Goal: Information Seeking & Learning: Understand process/instructions

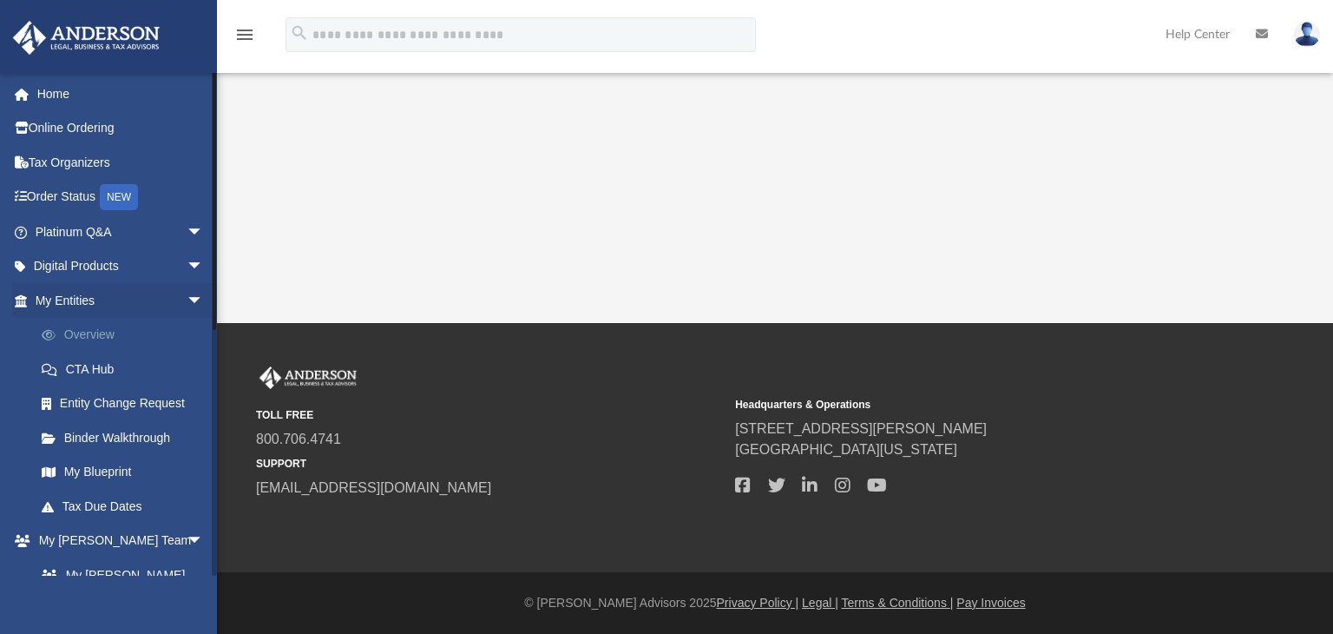
click at [80, 334] on link "Overview" at bounding box center [127, 335] width 206 height 35
click at [84, 331] on link "Overview" at bounding box center [127, 335] width 206 height 35
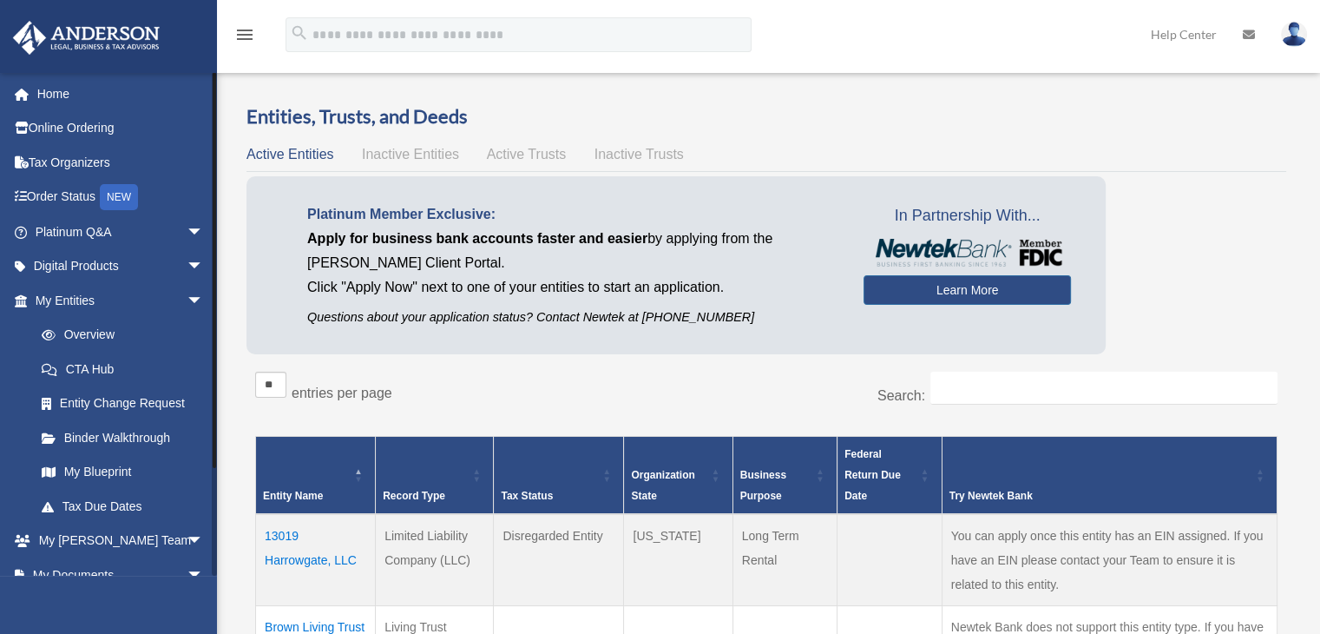
scroll to position [122, 0]
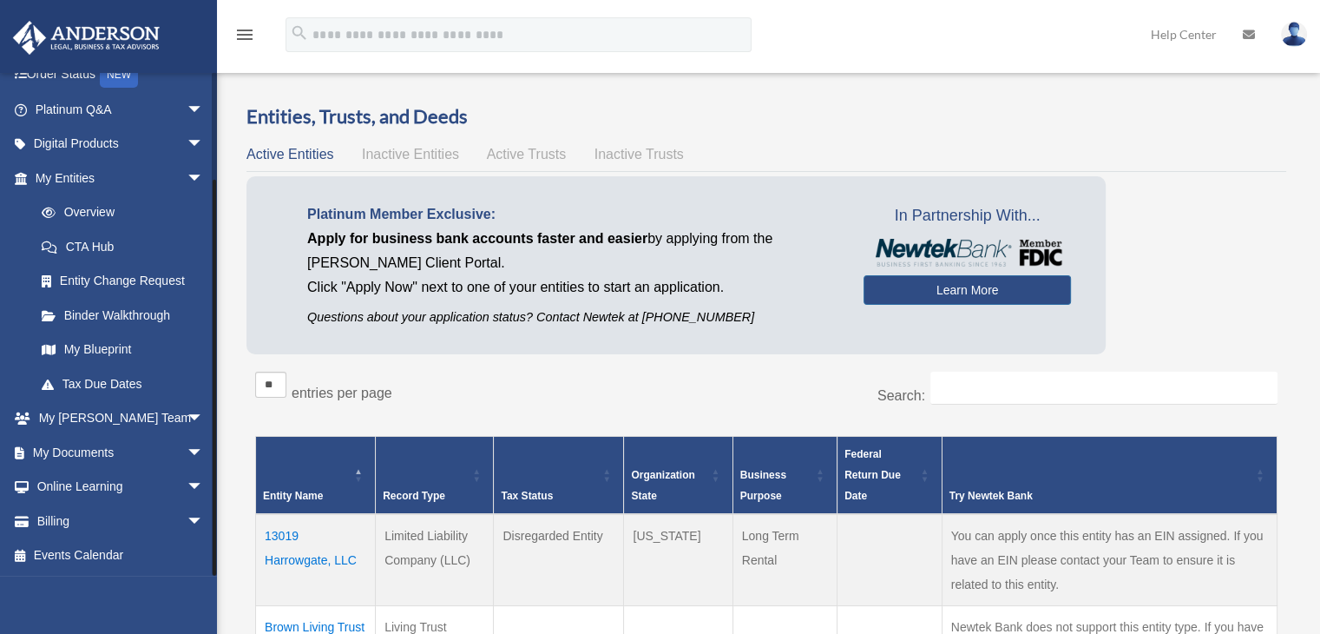
drag, startPoint x: 213, startPoint y: 487, endPoint x: 215, endPoint y: 542, distance: 55.6
click at [215, 542] on div at bounding box center [214, 323] width 5 height 503
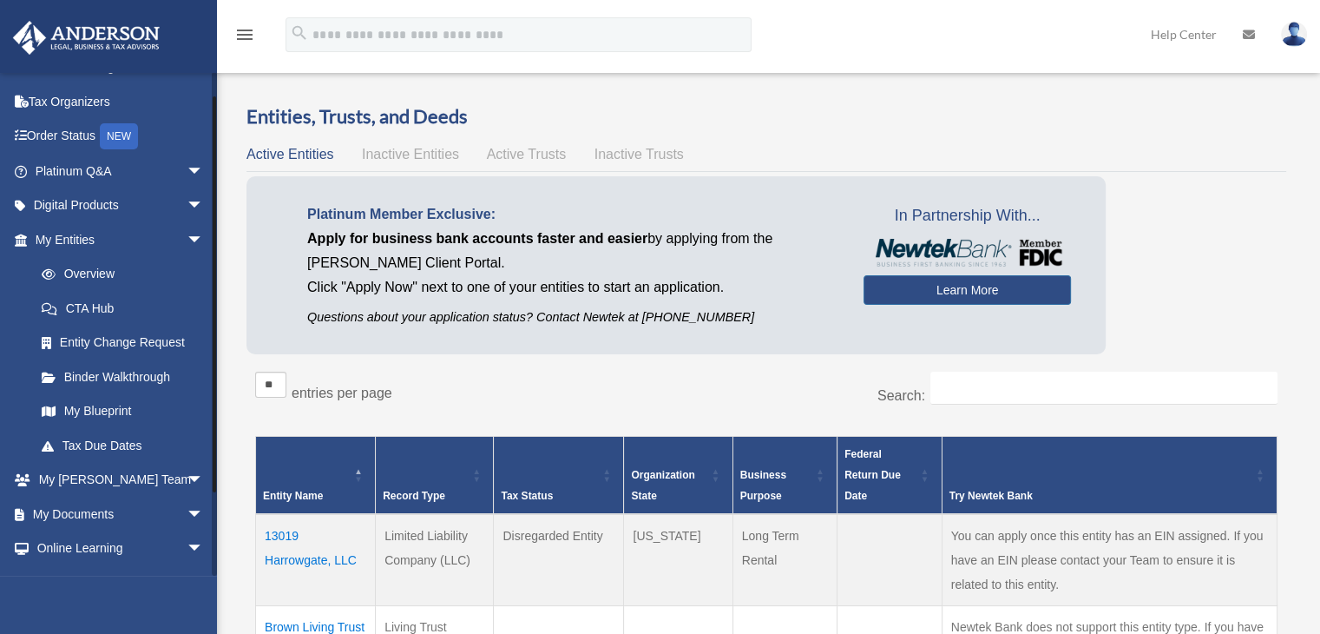
scroll to position [0, 0]
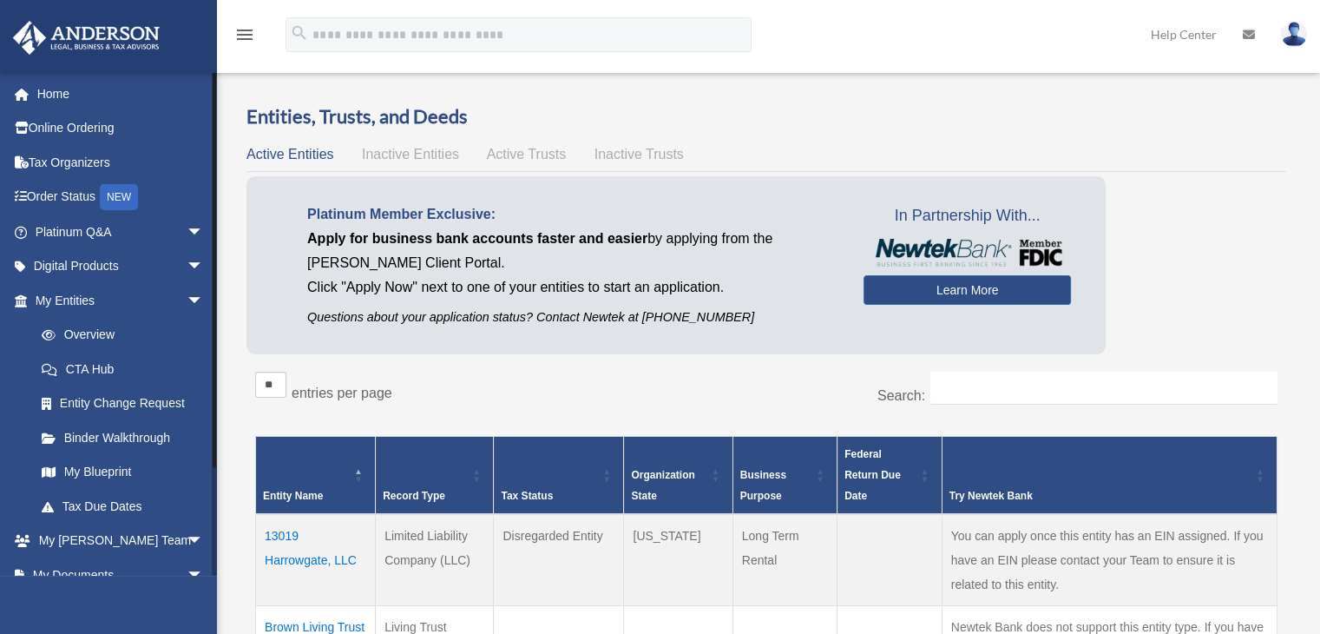
drag, startPoint x: 213, startPoint y: 435, endPoint x: 222, endPoint y: 265, distance: 170.4
click at [222, 265] on div "Overview nursenicolehomecare@gmail.com Sign Out nursenicolehomecare@gmail.com H…" at bounding box center [660, 560] width 1320 height 1015
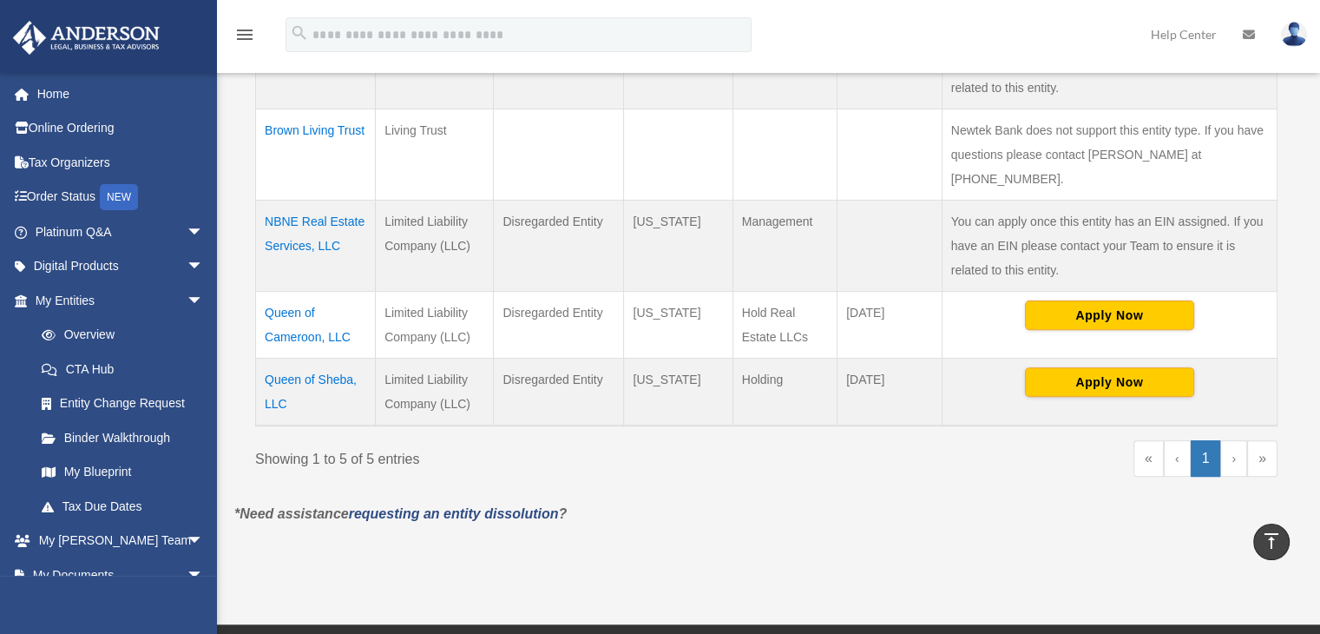
scroll to position [505, 0]
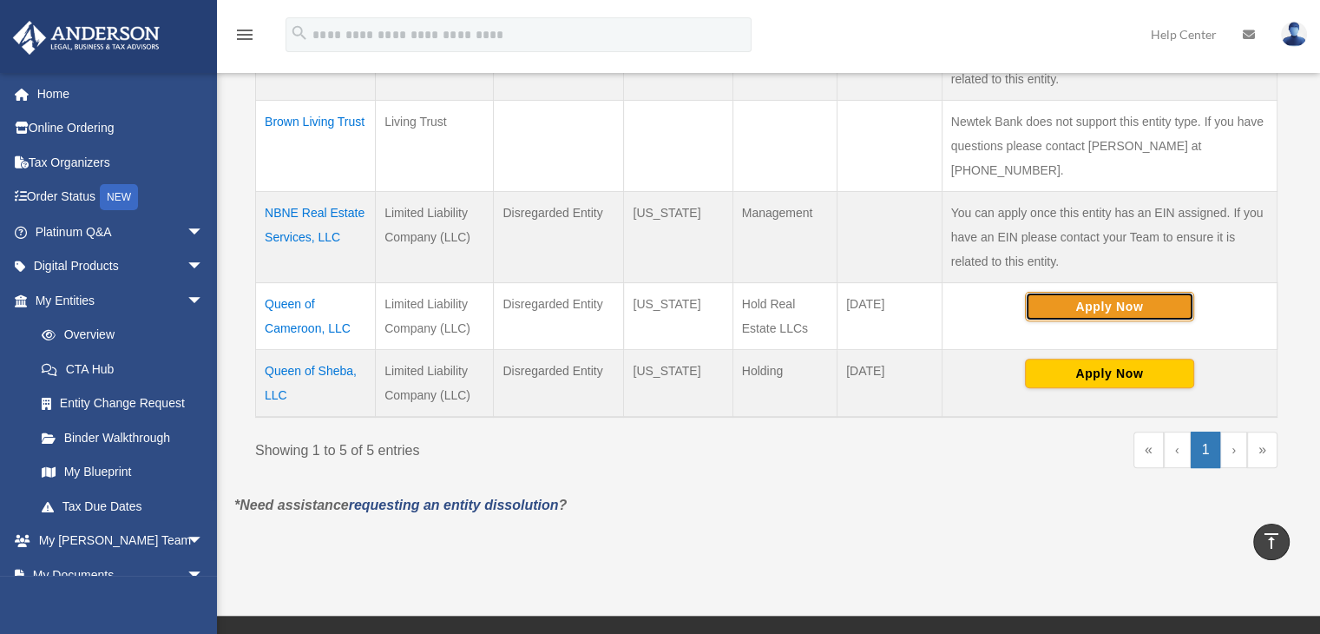
click at [1113, 292] on button "Apply Now" at bounding box center [1109, 307] width 169 height 30
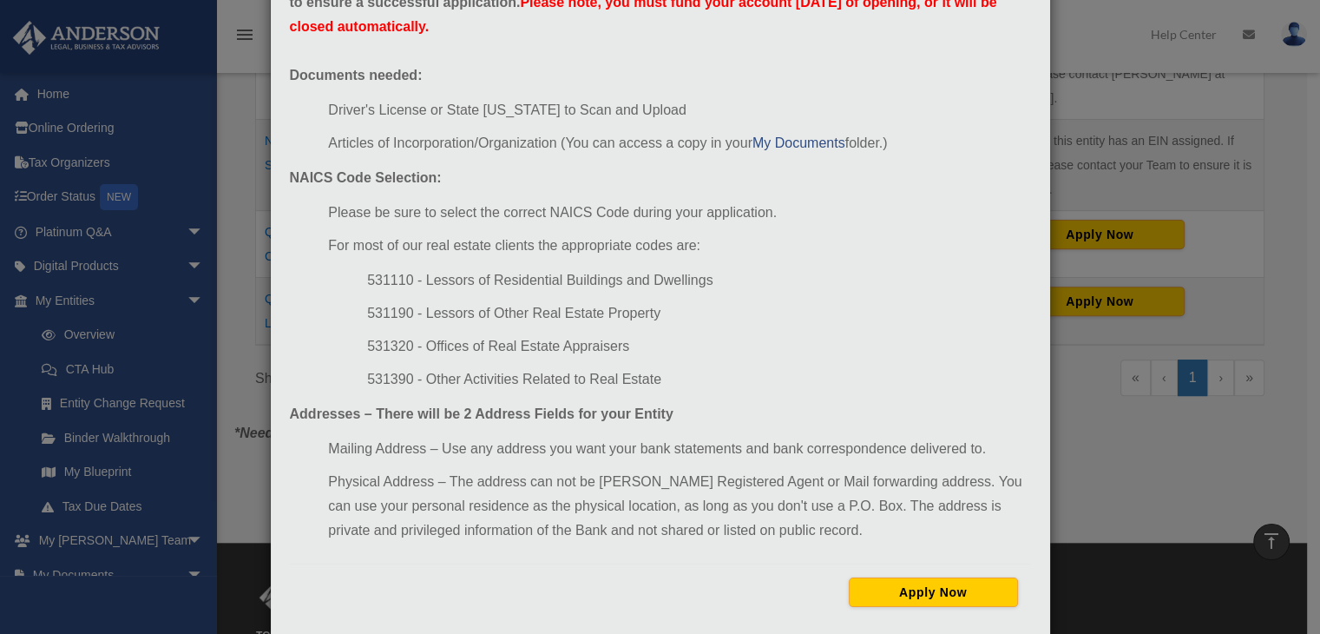
scroll to position [162, 0]
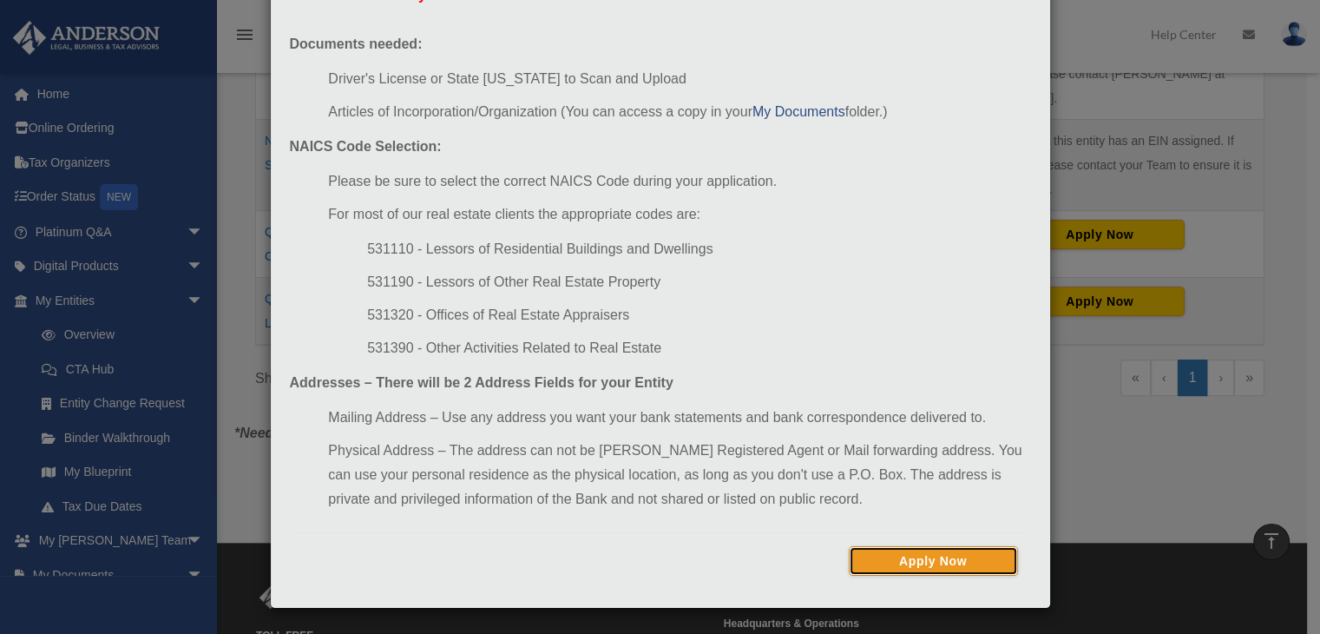
click at [926, 555] on button "Apply Now" at bounding box center [933, 561] width 169 height 30
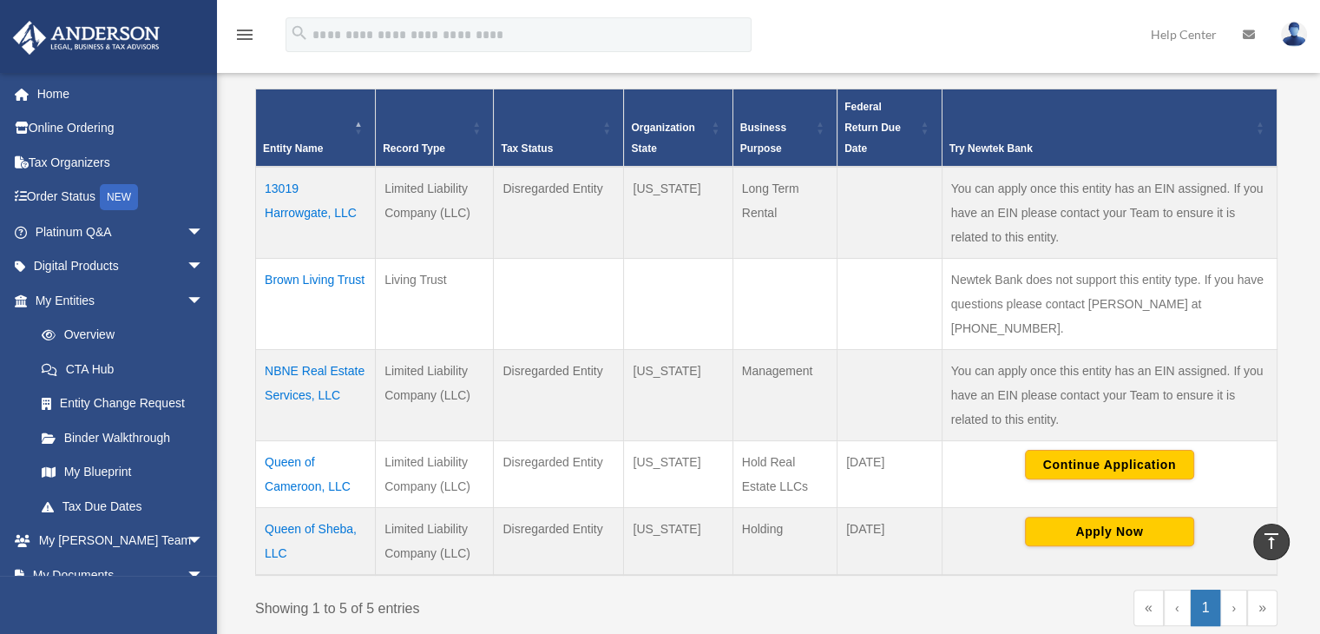
scroll to position [342, 0]
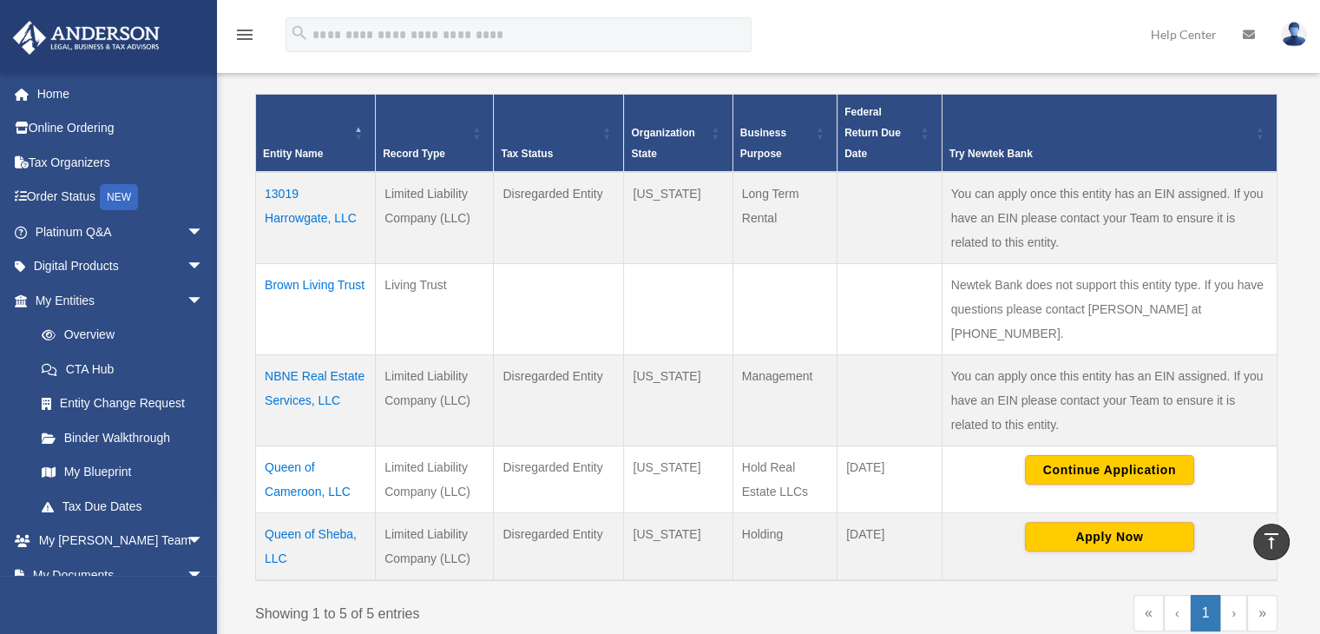
click at [295, 461] on td "Queen of Cameroon, LLC" at bounding box center [316, 478] width 120 height 67
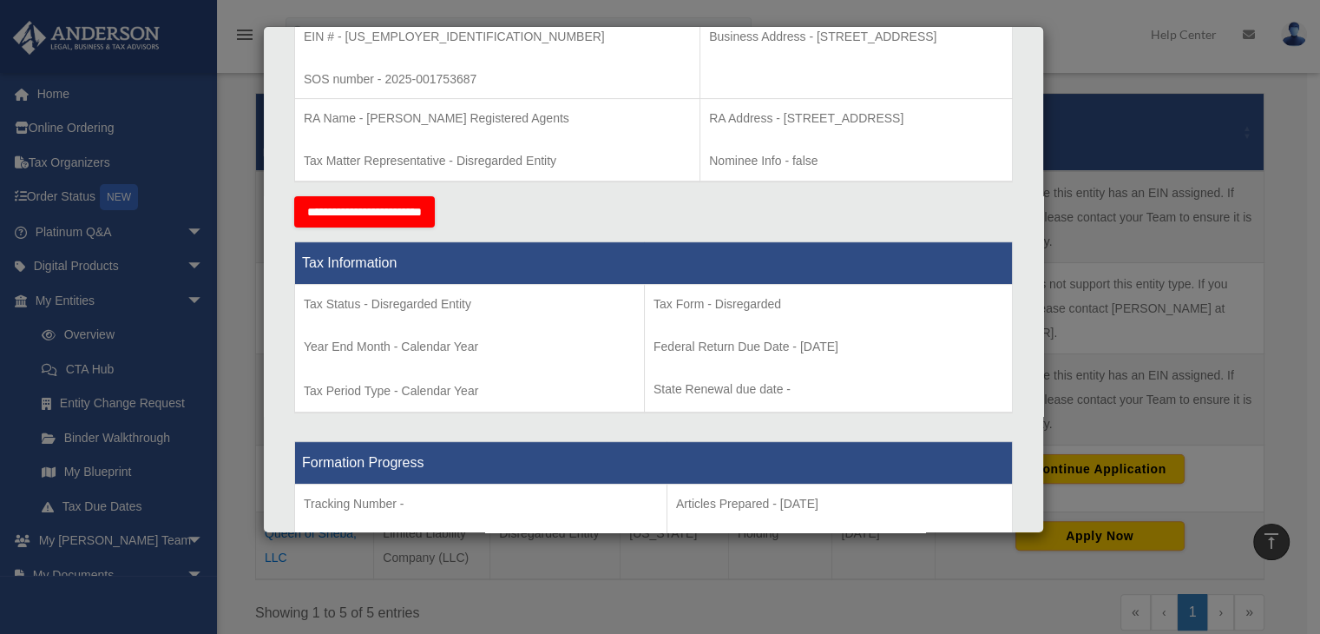
scroll to position [0, 0]
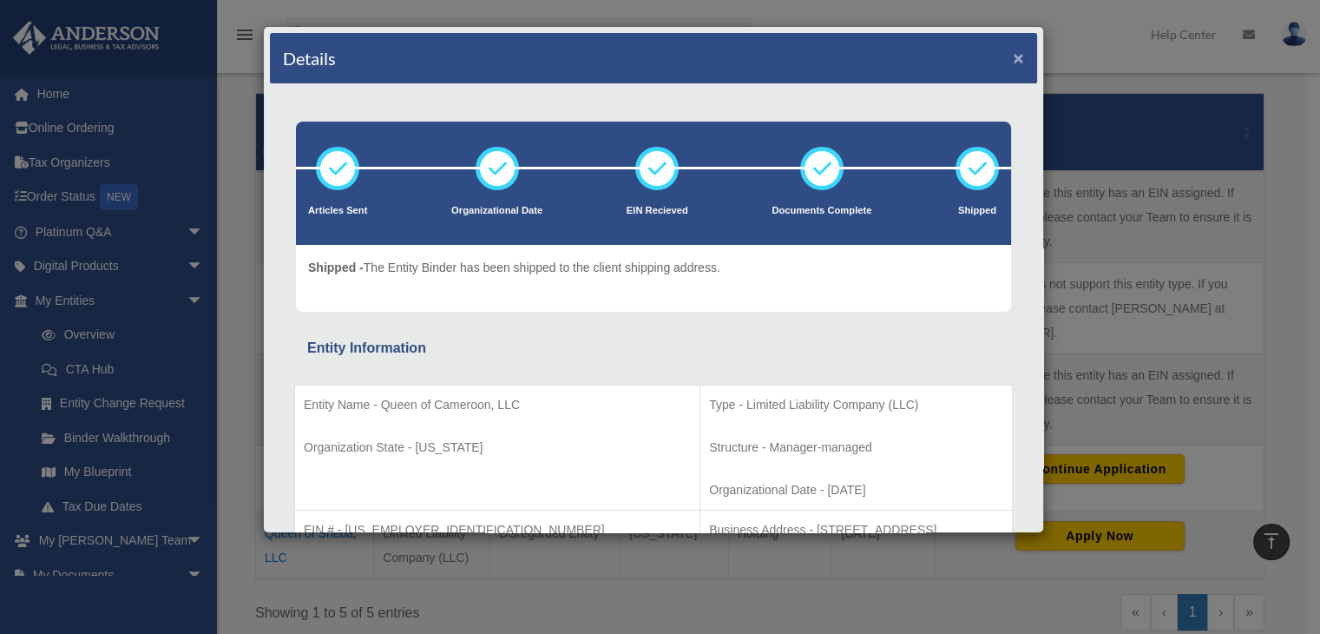
click at [1013, 56] on button "×" at bounding box center [1018, 58] width 11 height 18
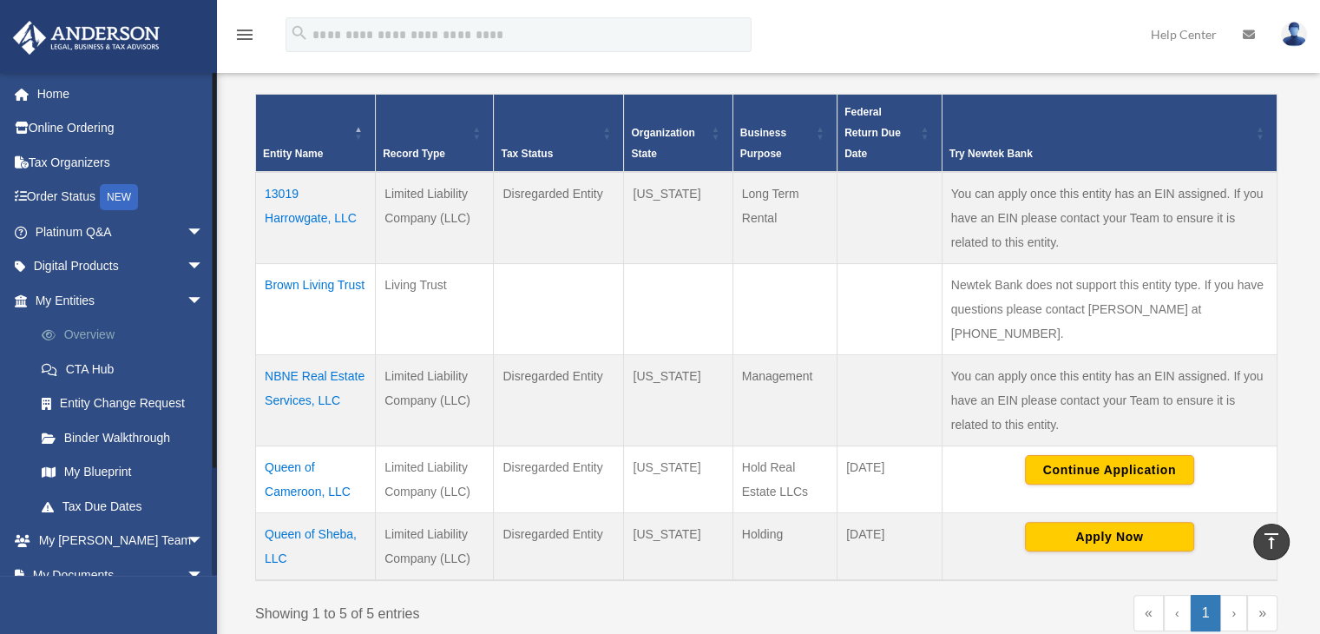
click at [82, 333] on link "Overview" at bounding box center [127, 335] width 206 height 35
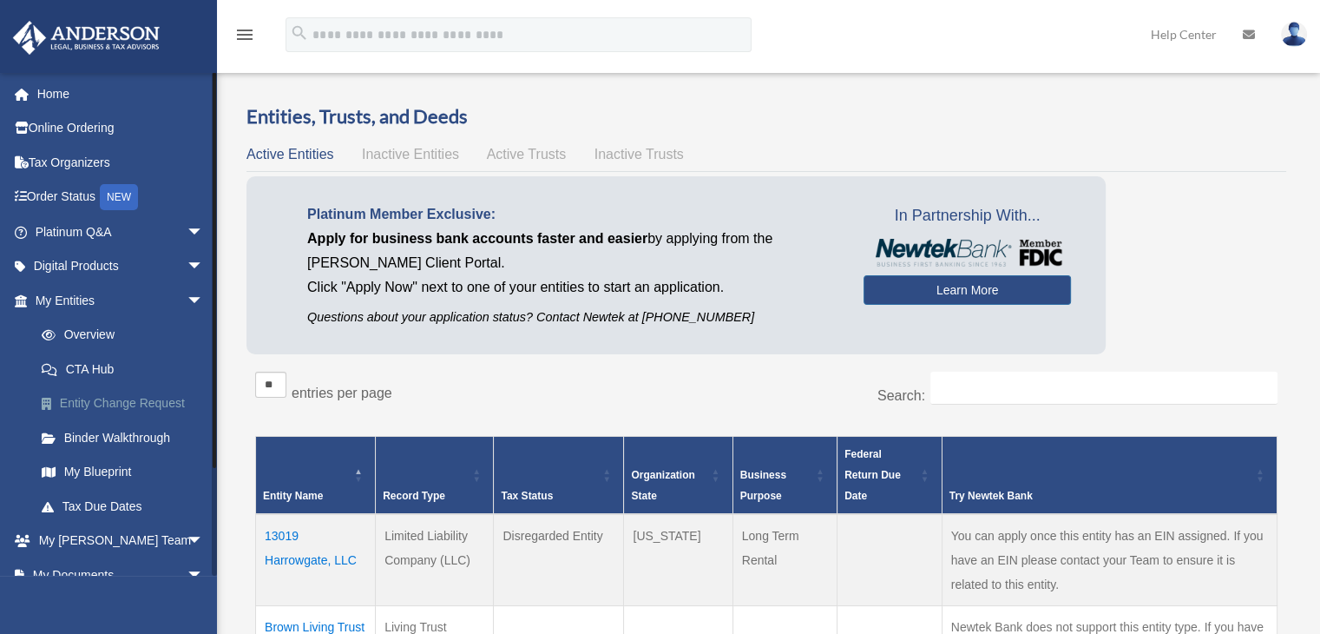
click at [90, 400] on link "Entity Change Request" at bounding box center [127, 403] width 206 height 35
click at [94, 363] on link "CTA Hub" at bounding box center [127, 368] width 206 height 35
click at [87, 369] on link "CTA Hub" at bounding box center [127, 368] width 206 height 35
click at [86, 365] on link "CTA Hub" at bounding box center [127, 368] width 206 height 35
click at [93, 436] on link "Binder Walkthrough" at bounding box center [127, 437] width 206 height 35
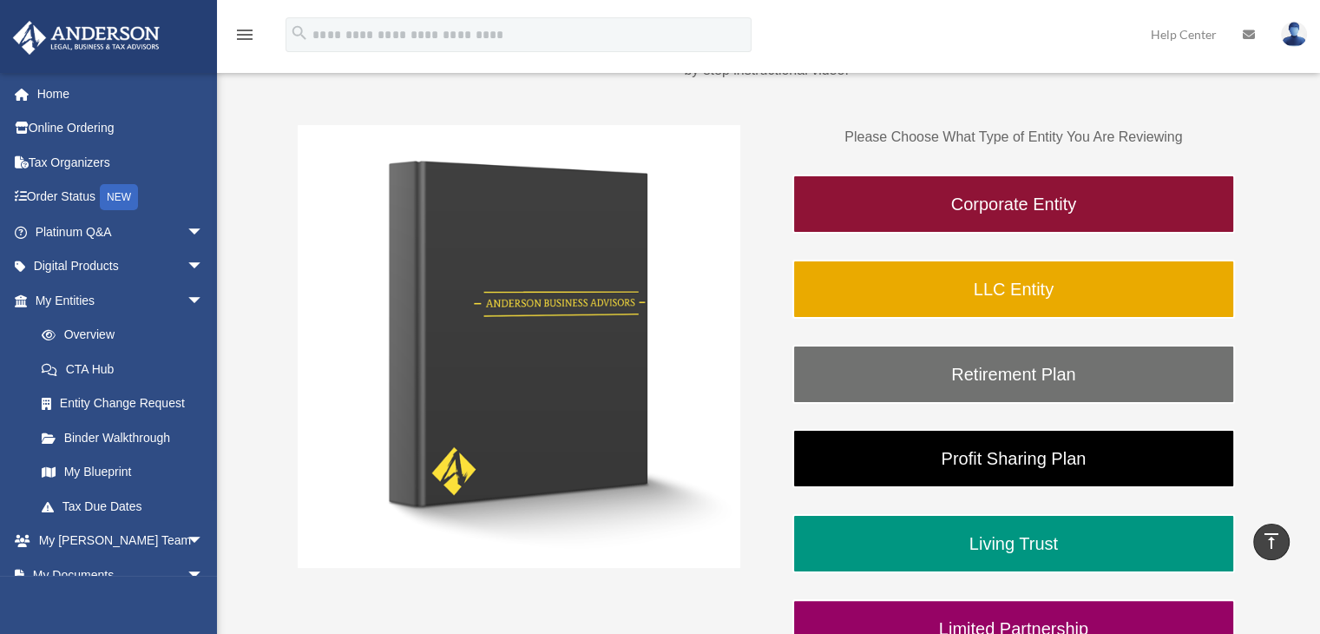
scroll to position [157, 0]
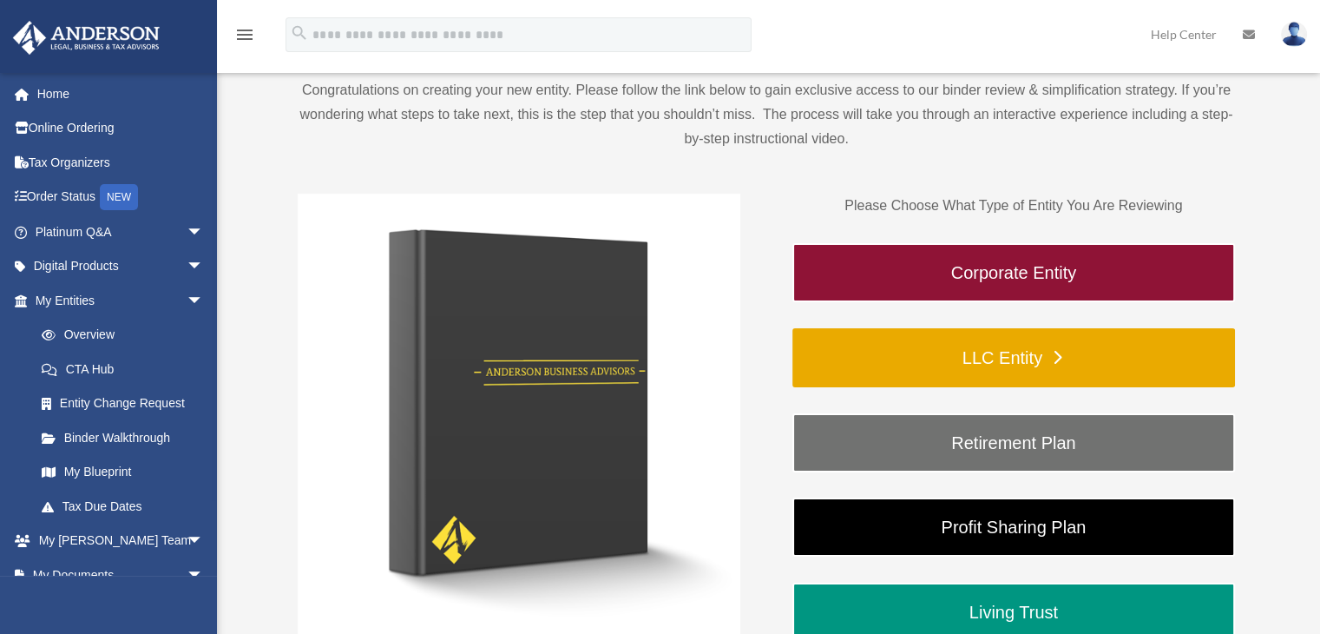
click at [1020, 349] on link "LLC Entity" at bounding box center [1013, 357] width 443 height 59
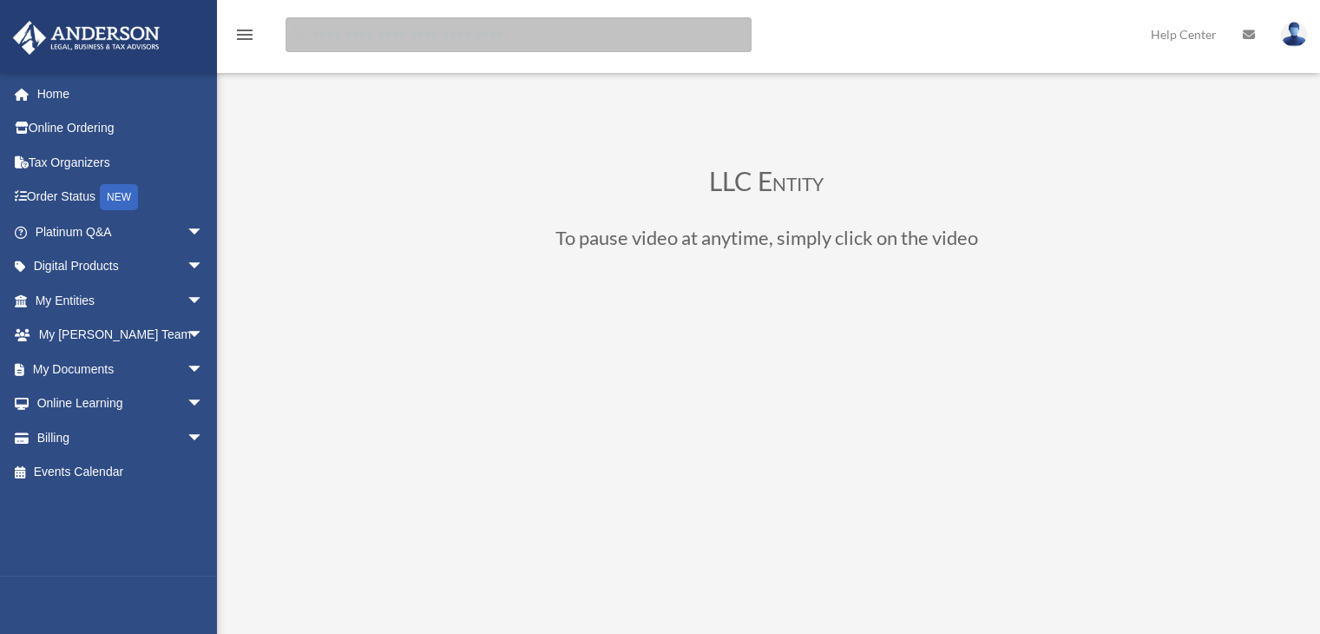
click at [385, 39] on input "search" at bounding box center [519, 34] width 466 height 35
type input "**********"
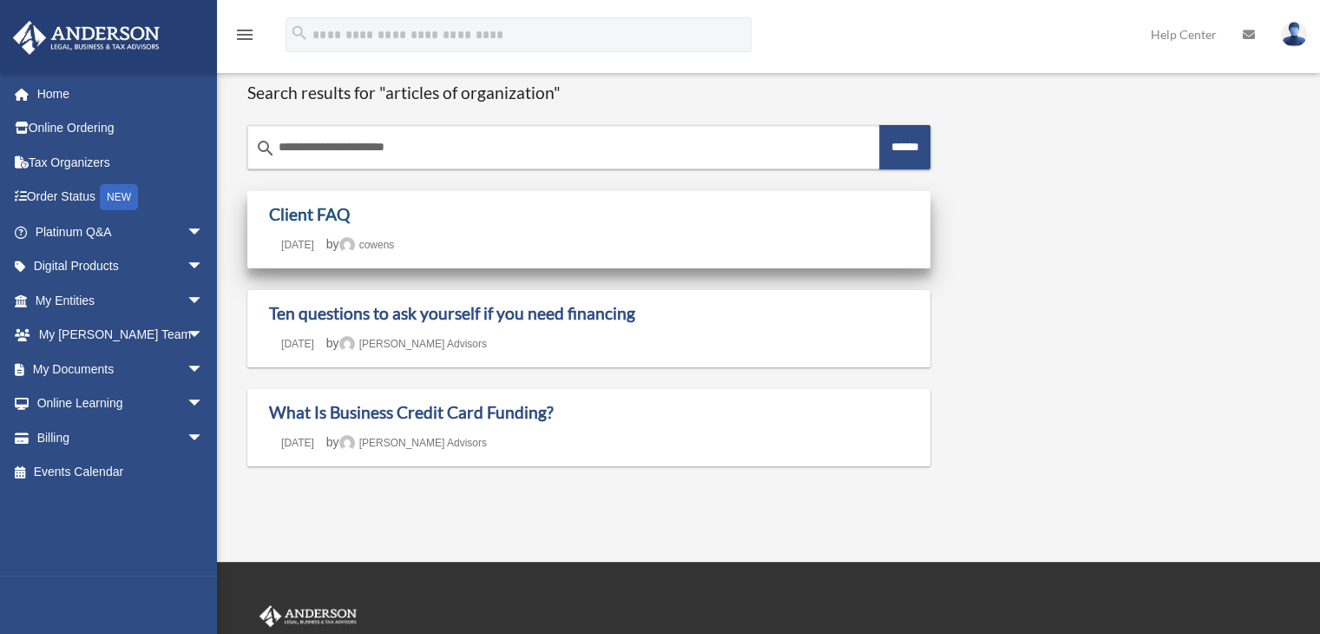
click at [336, 216] on link "Client FAQ" at bounding box center [309, 214] width 81 height 20
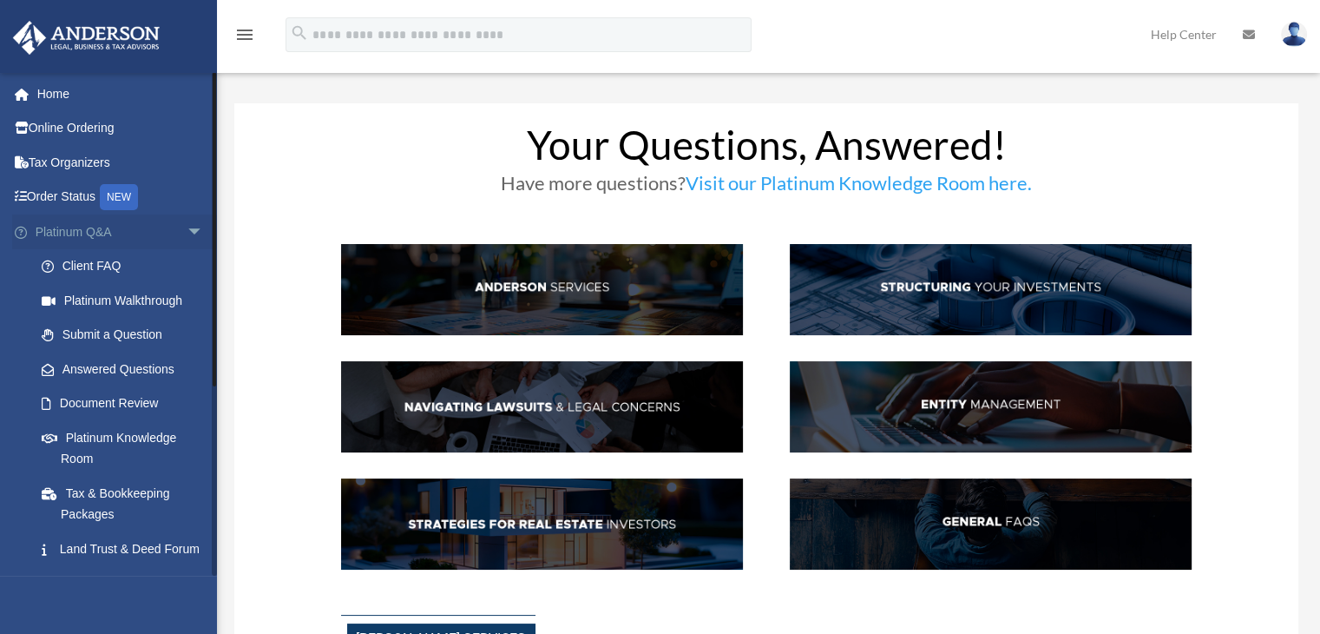
click at [69, 231] on link "Platinum Q&A arrow_drop_down" at bounding box center [121, 231] width 218 height 35
click at [187, 231] on span "arrow_drop_down" at bounding box center [204, 232] width 35 height 36
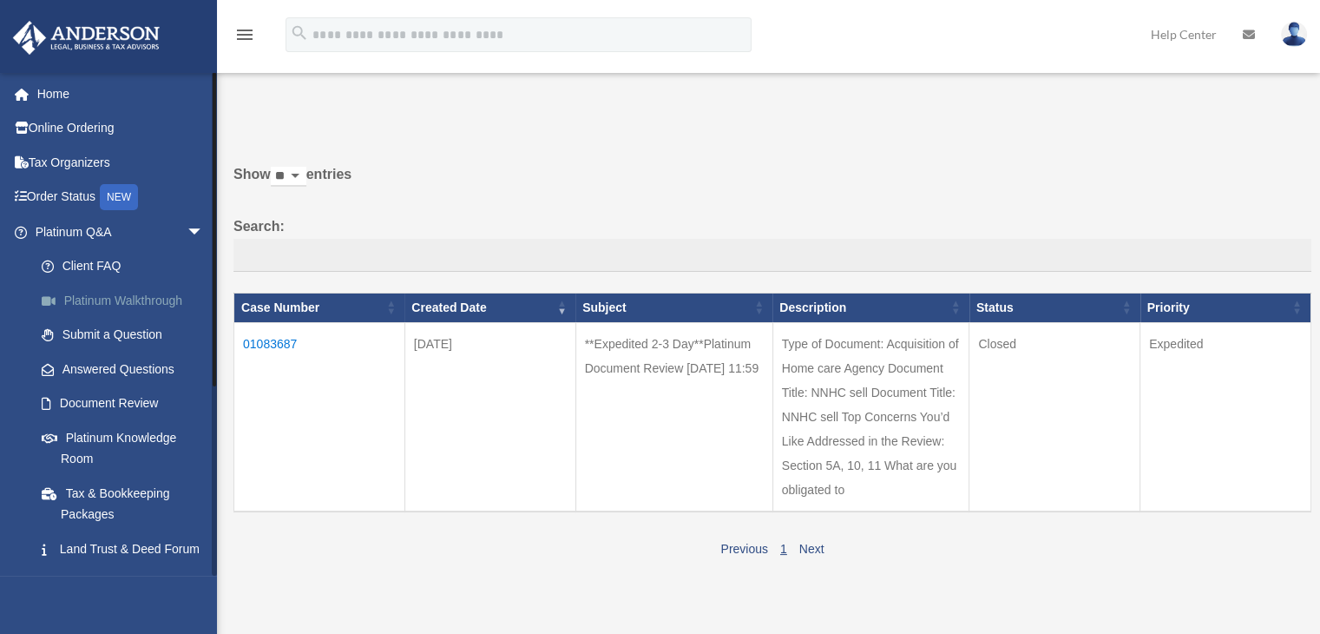
click at [95, 303] on link "Platinum Walkthrough" at bounding box center [127, 300] width 206 height 35
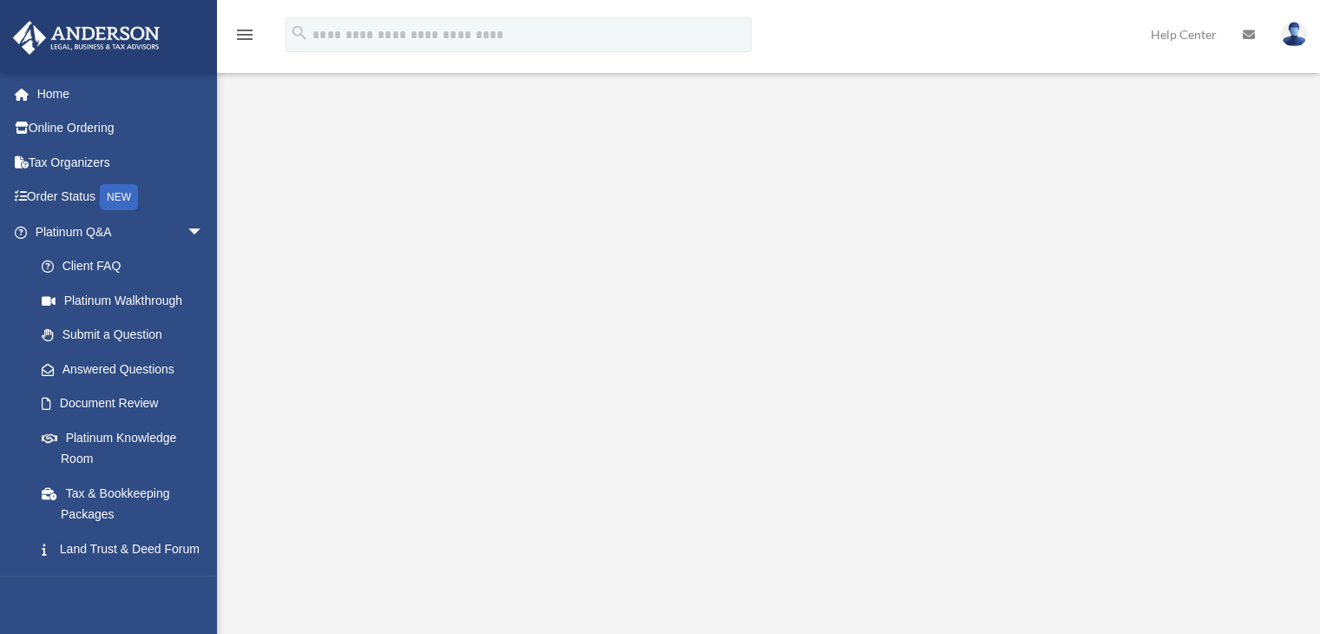
click at [103, 365] on link "Answered Questions" at bounding box center [127, 368] width 206 height 35
click at [92, 404] on link "Document Review" at bounding box center [127, 403] width 206 height 35
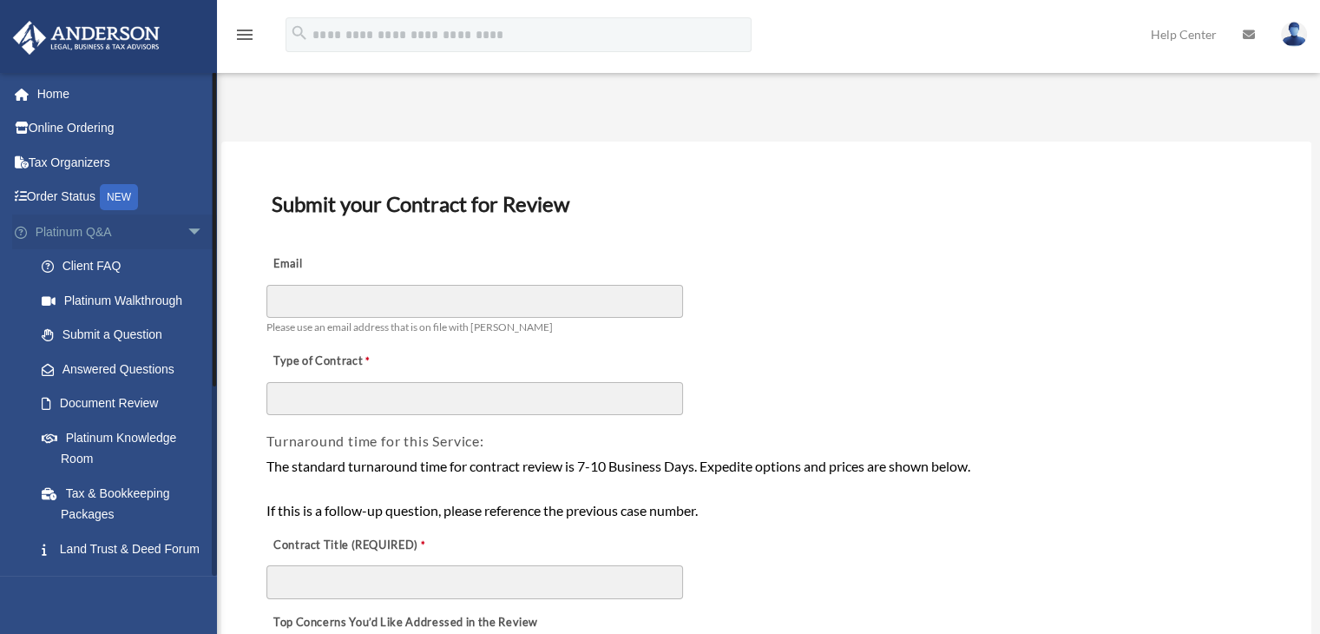
click at [187, 230] on span "arrow_drop_down" at bounding box center [204, 232] width 35 height 36
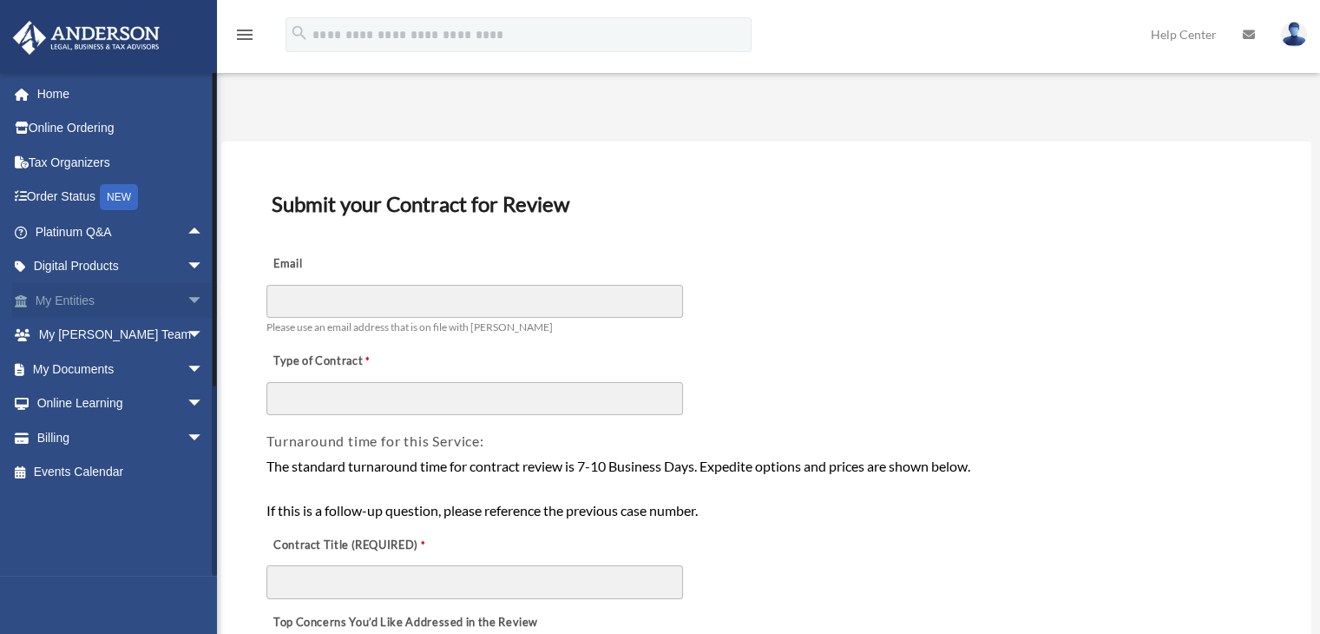
click at [115, 299] on link "My Entities arrow_drop_down" at bounding box center [121, 300] width 218 height 35
click at [187, 302] on span "arrow_drop_down" at bounding box center [204, 301] width 35 height 36
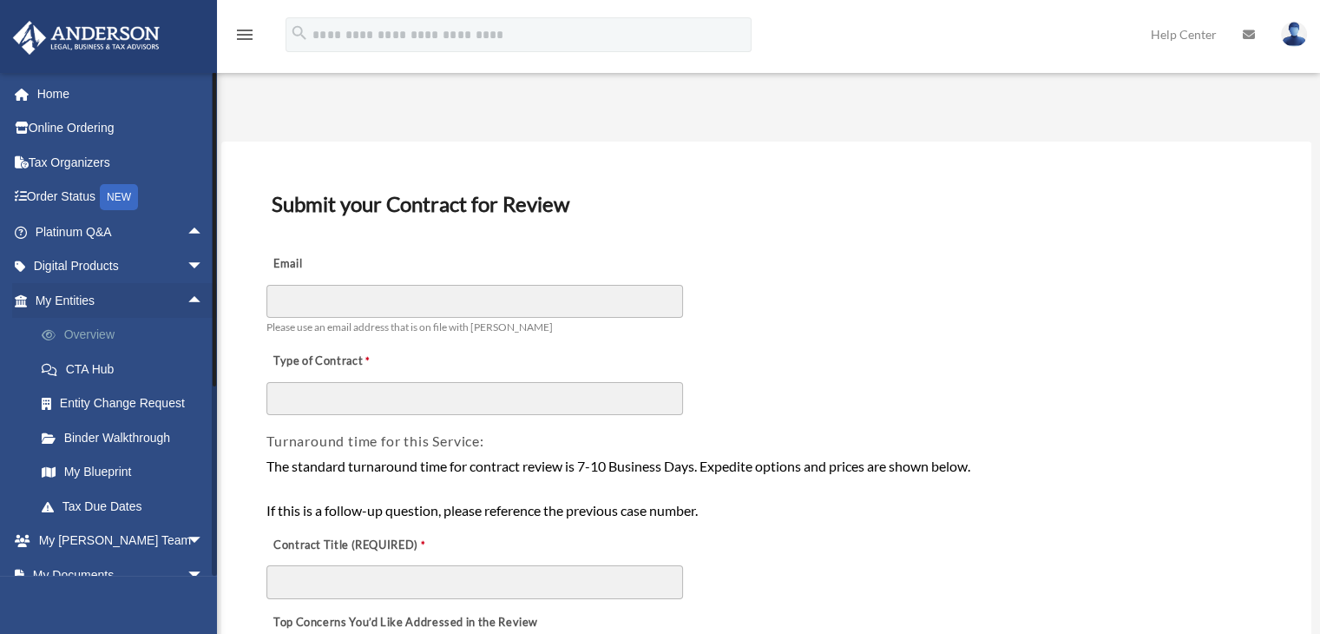
click at [101, 335] on link "Overview" at bounding box center [127, 335] width 206 height 35
click at [71, 327] on link "Overview" at bounding box center [127, 335] width 206 height 35
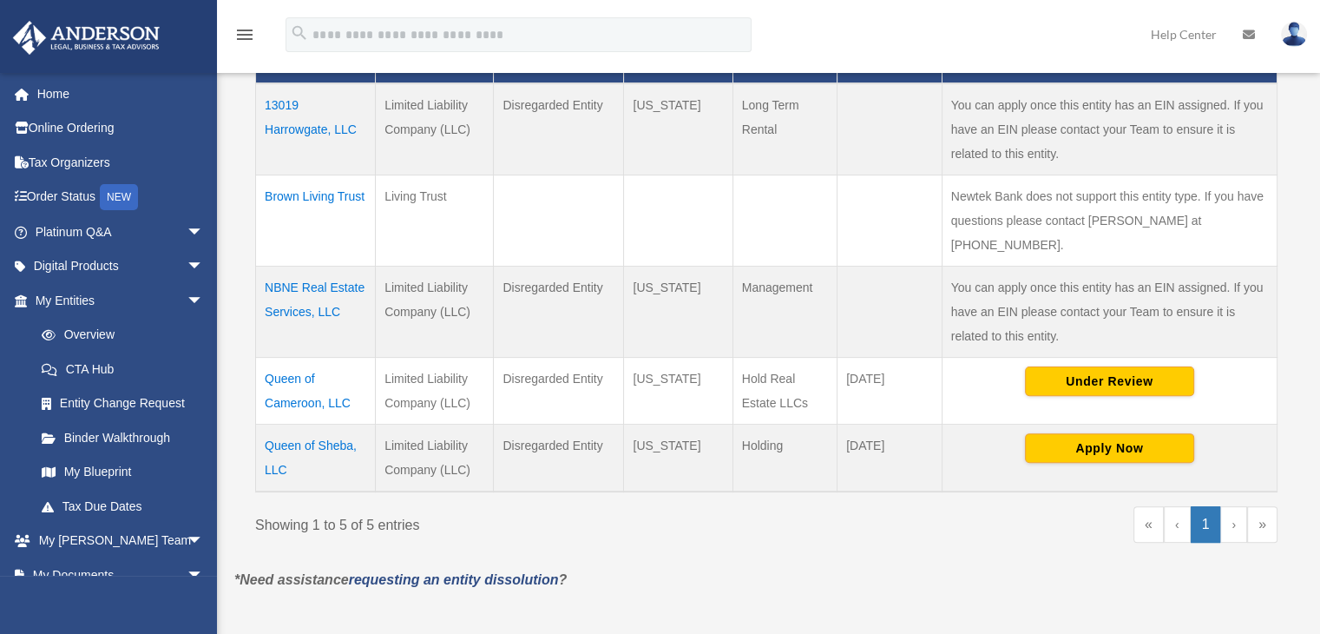
scroll to position [599, 0]
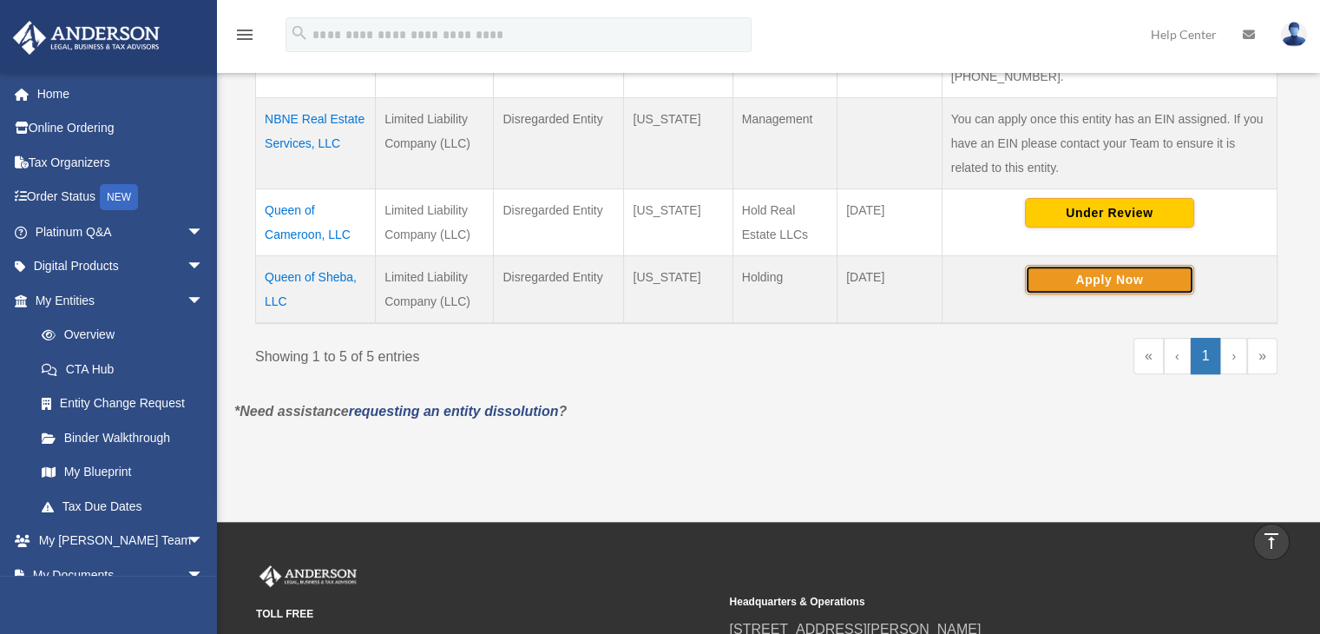
click at [1107, 265] on button "Apply Now" at bounding box center [1109, 280] width 169 height 30
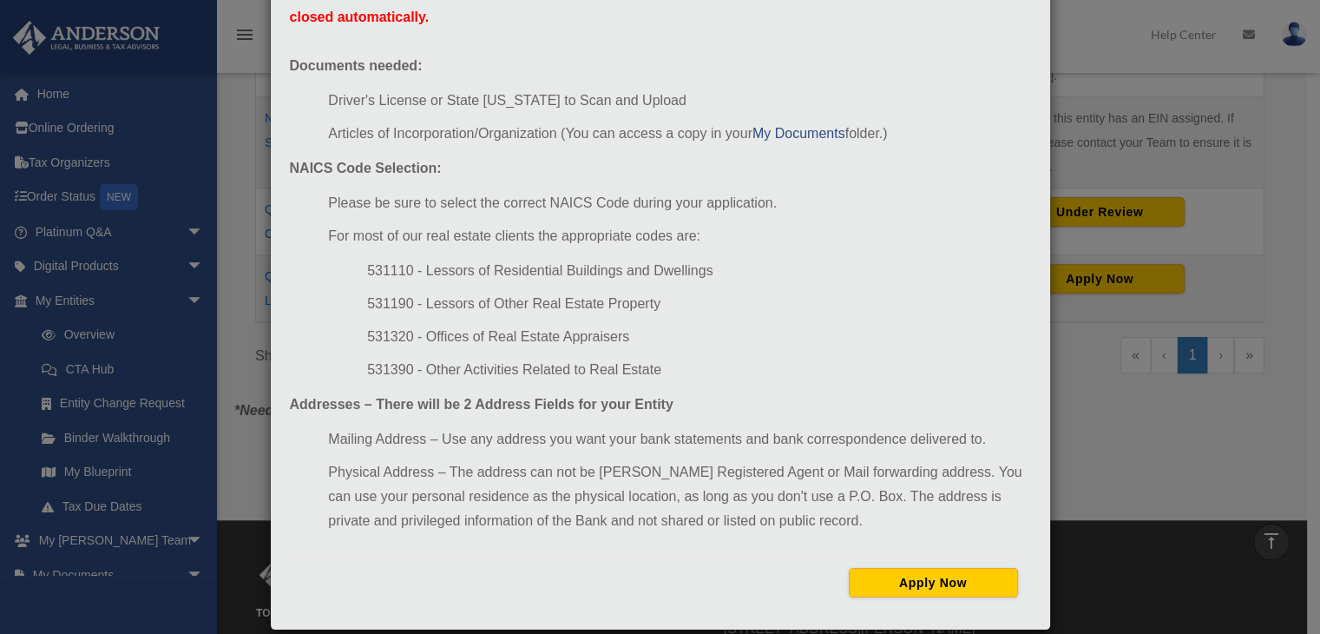
scroll to position [162, 0]
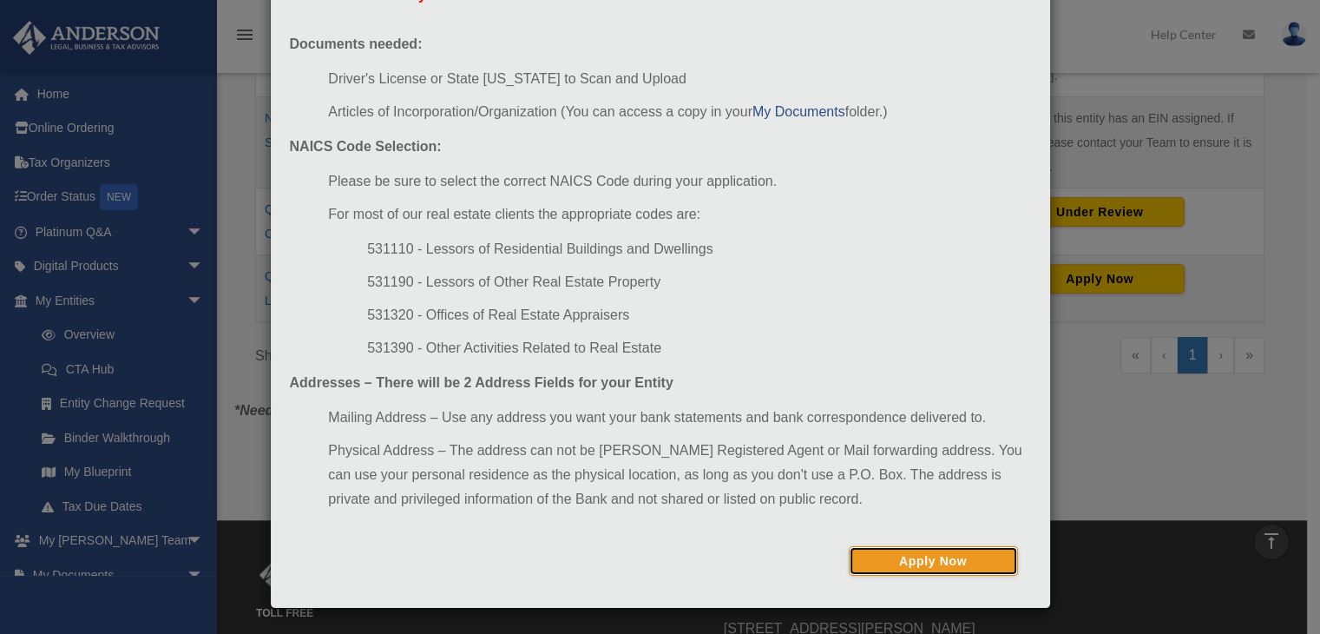
click at [930, 556] on button "Apply Now" at bounding box center [933, 561] width 169 height 30
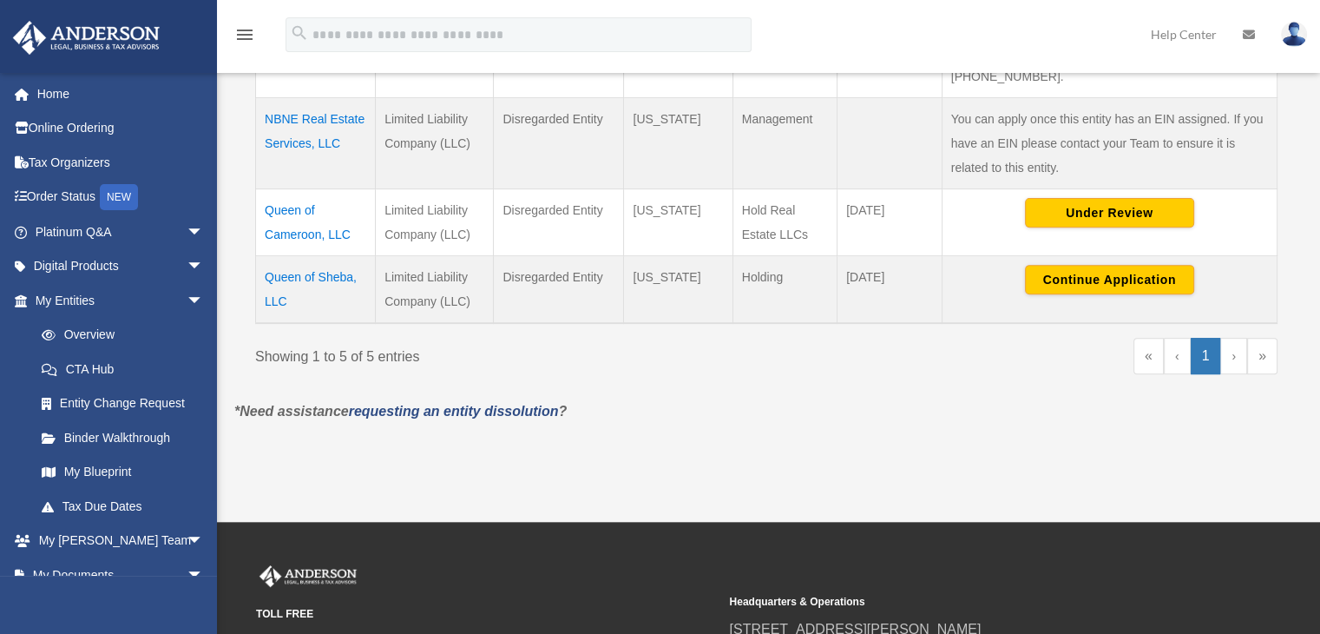
scroll to position [599, 0]
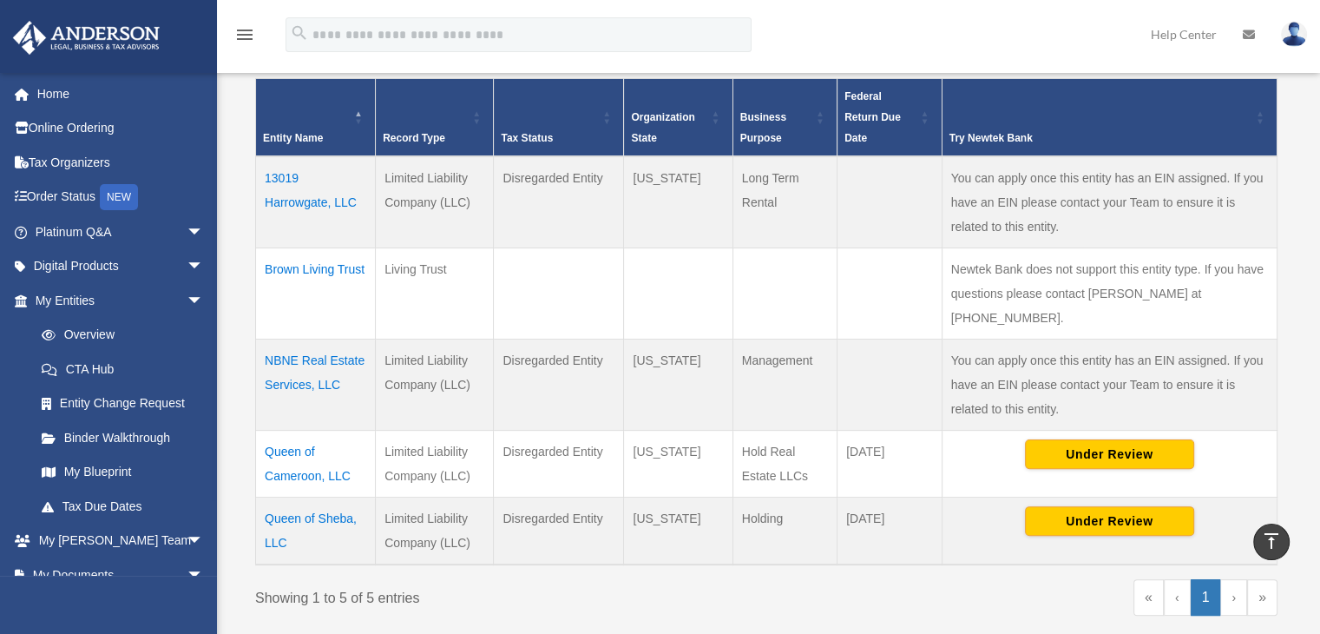
scroll to position [359, 0]
